Goal: Navigation & Orientation: Go to known website

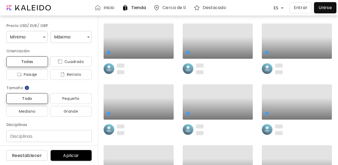
click at [301, 11] on p "Entrar" at bounding box center [301, 8] width 14 height 6
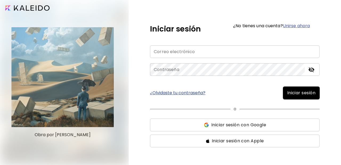
type input "**********"
click at [297, 96] on span "Iniciar sesión" at bounding box center [301, 93] width 28 height 6
